Goal: Navigation & Orientation: Find specific page/section

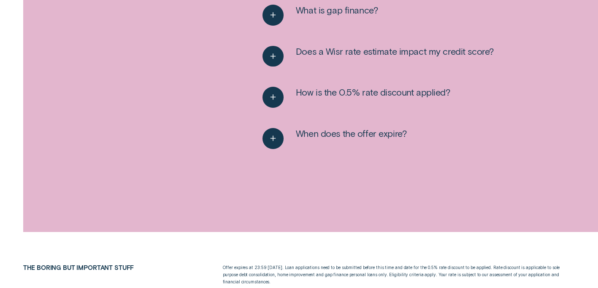
scroll to position [1187, 0]
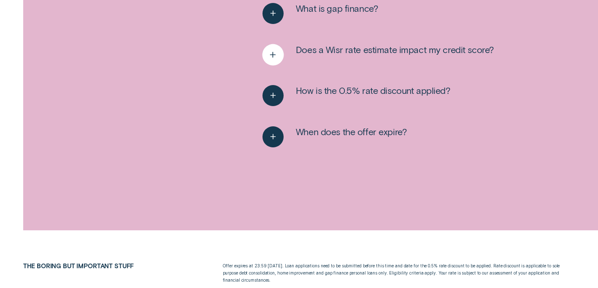
click at [267, 59] on icon "See more" at bounding box center [272, 54] width 11 height 13
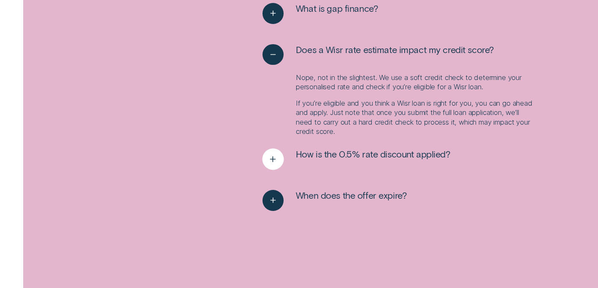
click at [278, 169] on div "See more" at bounding box center [273, 160] width 22 height 22
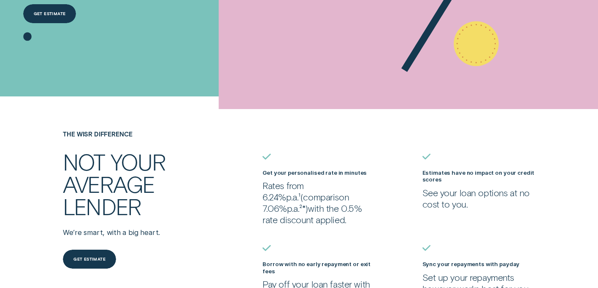
scroll to position [0, 0]
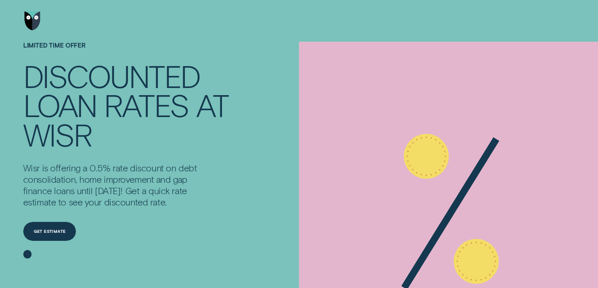
click at [34, 25] on img "Go to home page" at bounding box center [32, 20] width 16 height 19
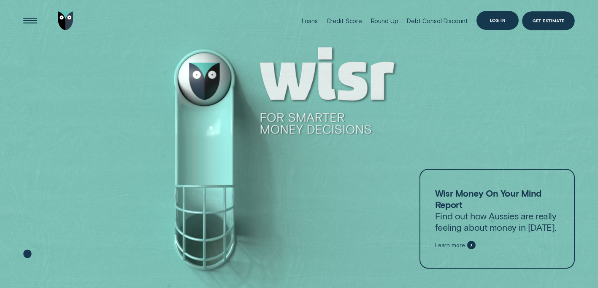
click at [501, 16] on div "Log in" at bounding box center [497, 20] width 42 height 19
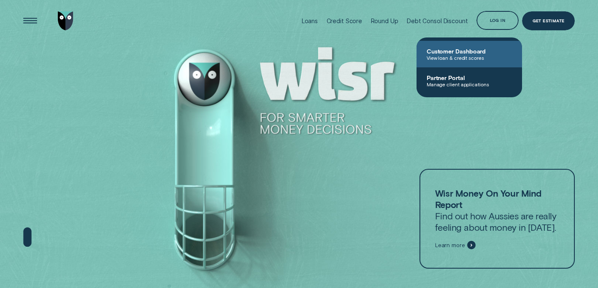
click at [492, 52] on span "Customer Dashboard" at bounding box center [468, 51] width 85 height 7
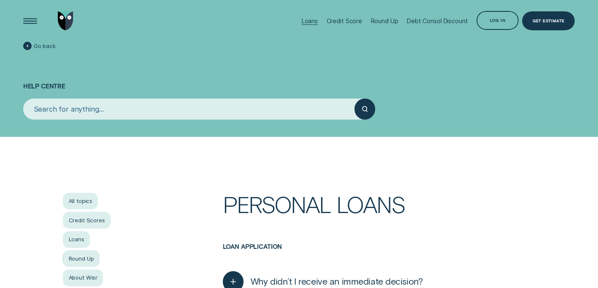
click at [317, 17] on div "Loans" at bounding box center [310, 21] width 16 height 42
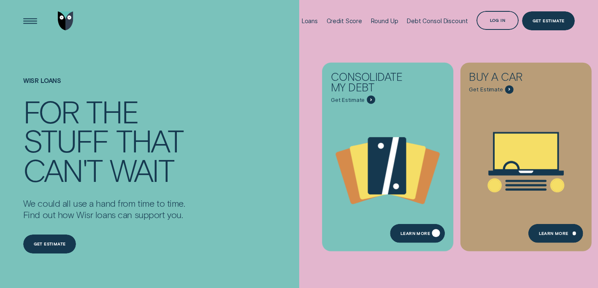
click at [421, 231] on div "Learn more" at bounding box center [417, 233] width 55 height 19
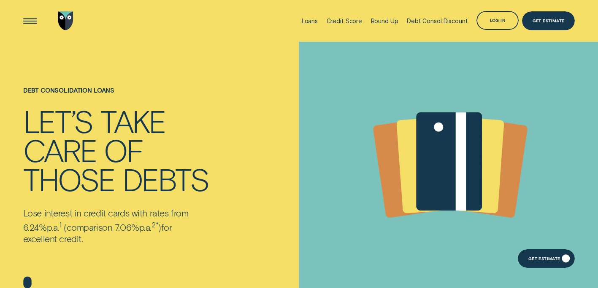
click at [545, 264] on div "Get Estimate" at bounding box center [545, 259] width 57 height 19
click at [314, 22] on div "Loans" at bounding box center [310, 20] width 16 height 7
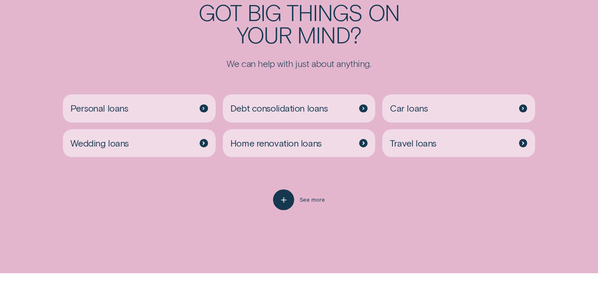
scroll to position [1697, 0]
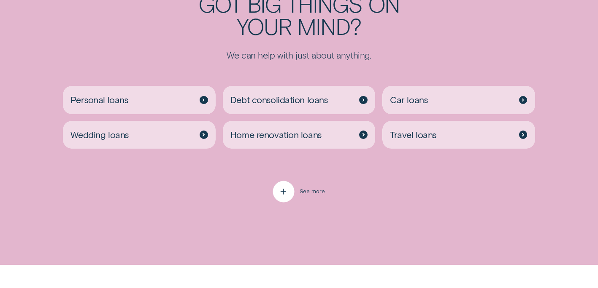
click at [274, 189] on div "button" at bounding box center [284, 192] width 22 height 22
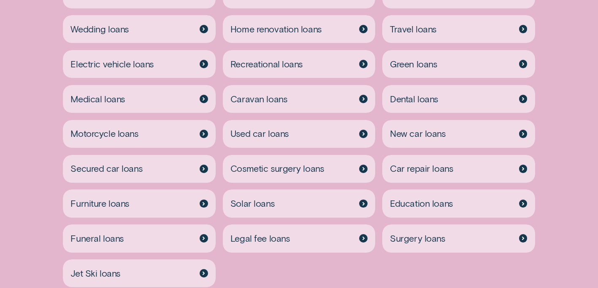
scroll to position [1800, 0]
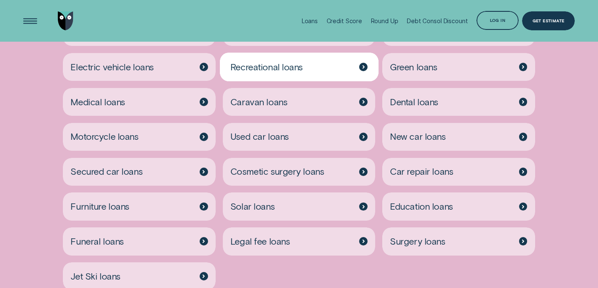
click at [312, 73] on div "Recreational loans" at bounding box center [299, 67] width 153 height 28
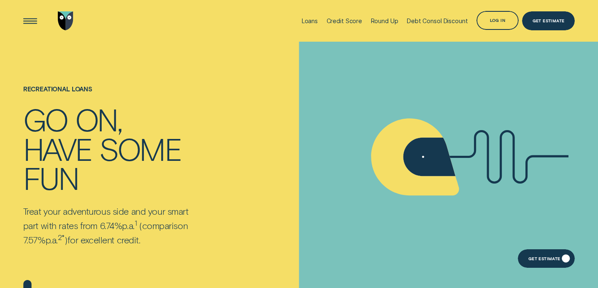
click at [545, 258] on div "Get Estimate" at bounding box center [544, 260] width 32 height 4
click at [35, 18] on div "Open Menu" at bounding box center [30, 21] width 27 height 27
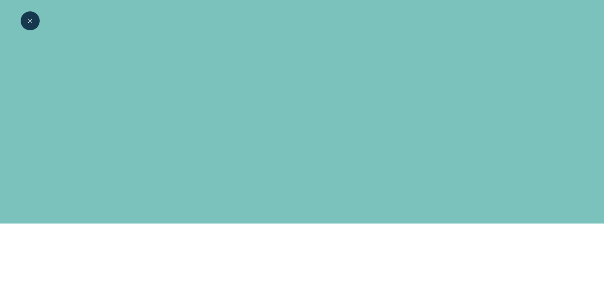
scroll to position [1800, 0]
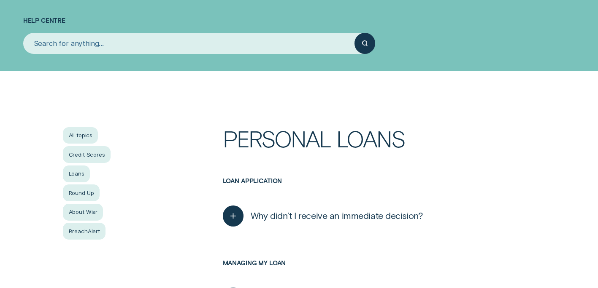
scroll to position [32, 0]
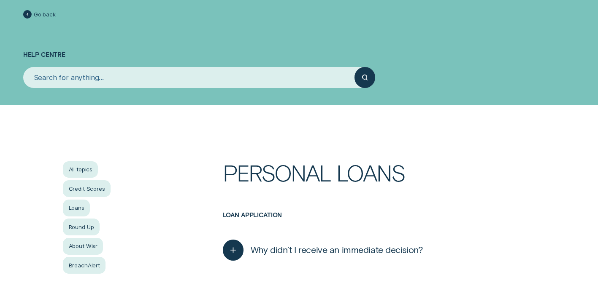
click at [45, 13] on span "Go back" at bounding box center [45, 14] width 22 height 7
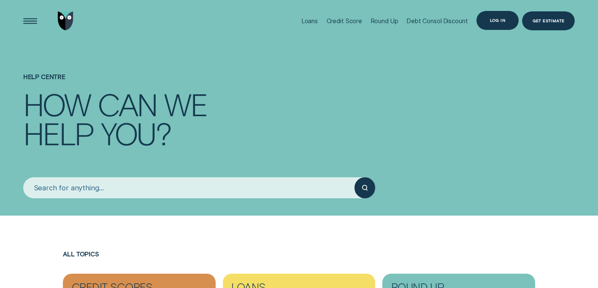
click at [498, 14] on div "Log in" at bounding box center [497, 20] width 42 height 19
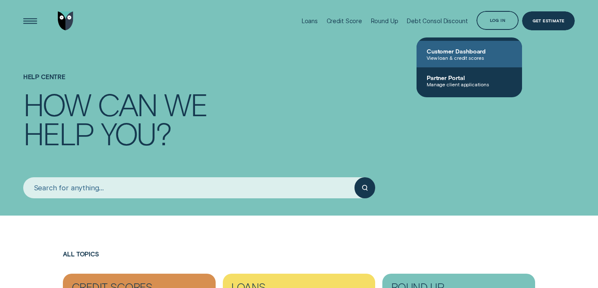
click at [487, 54] on span "Customer Dashboard" at bounding box center [468, 51] width 85 height 7
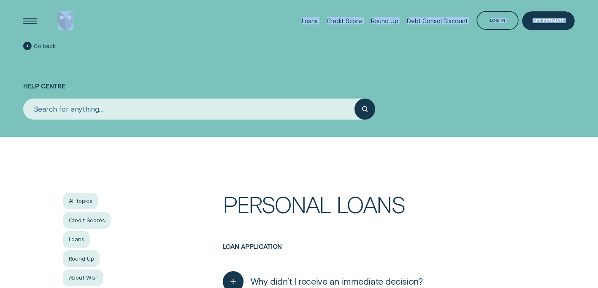
click at [238, 41] on div "Loans Credit Score Round Up Debt Consol Discount Log in Log in Customer Dashboa…" at bounding box center [299, 21] width 552 height 42
